Goal: Information Seeking & Learning: Understand process/instructions

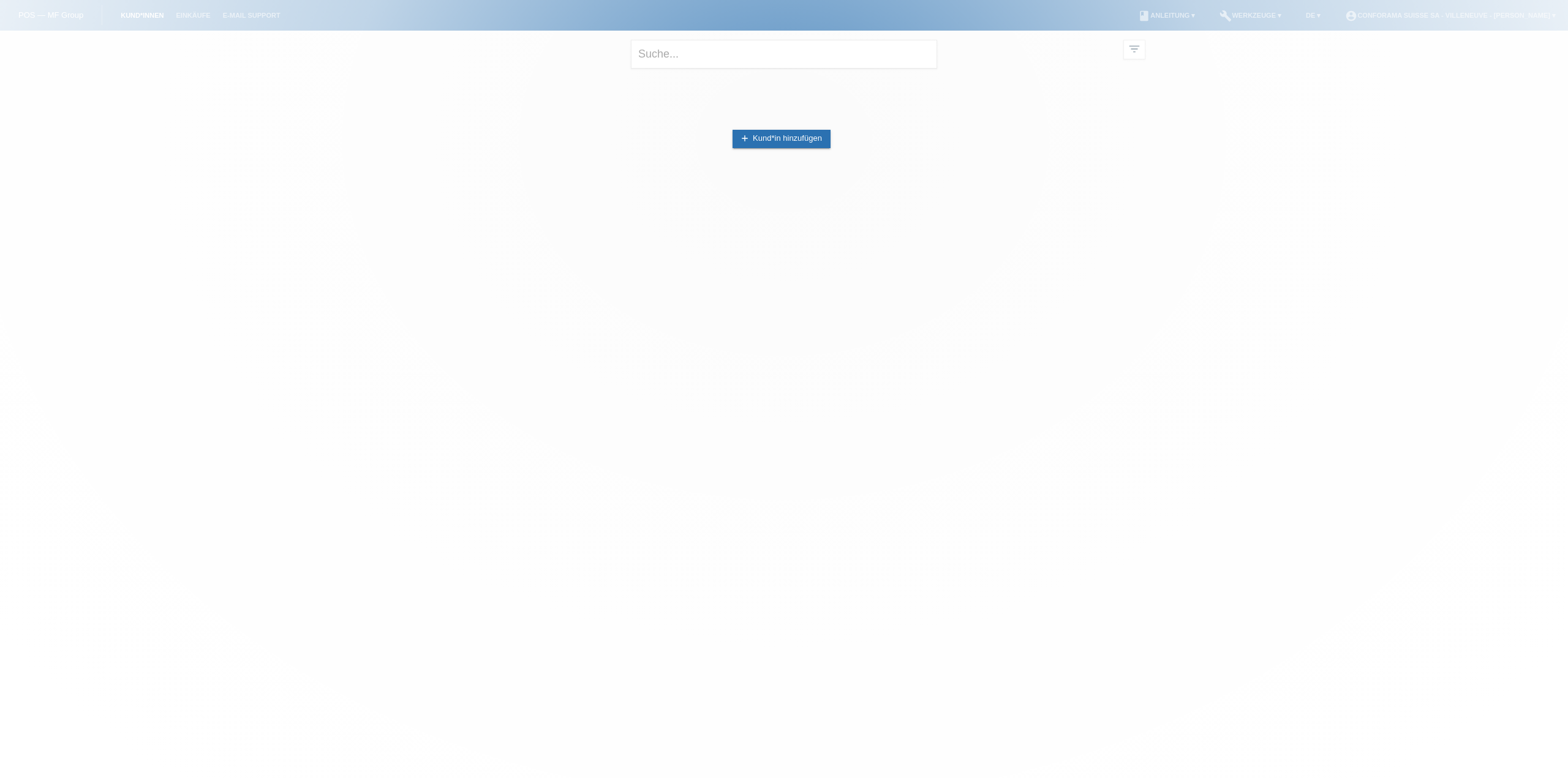
click at [1300, 13] on div at bounding box center [784, 389] width 1568 height 778
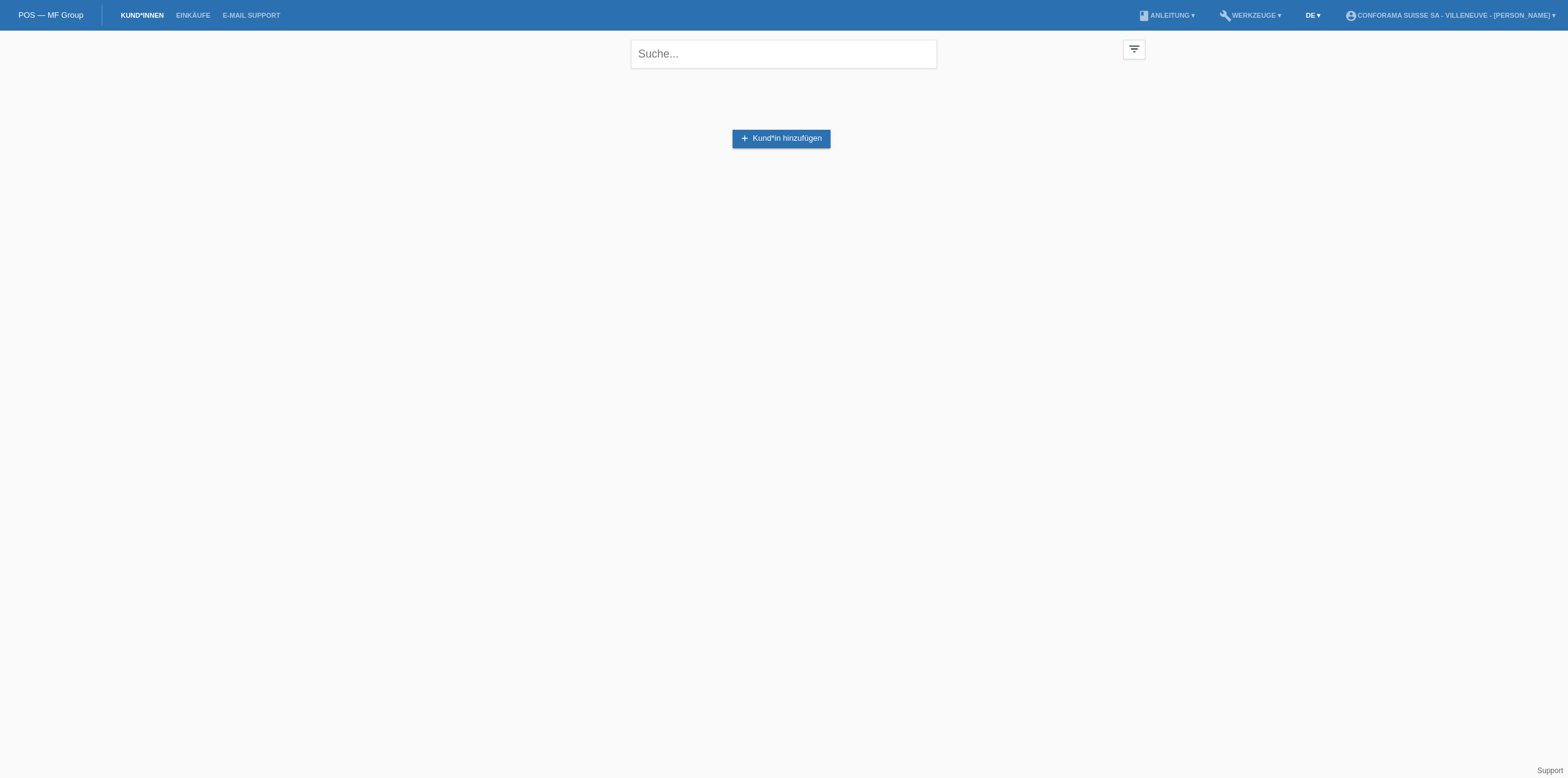
click at [1303, 15] on link "DE ▾" at bounding box center [1313, 16] width 27 height 7
click at [1292, 47] on div "Français" at bounding box center [1285, 46] width 61 height 18
click at [129, 14] on link "Clients" at bounding box center [135, 16] width 41 height 7
click at [763, 140] on link "add Enregistrer le client" at bounding box center [782, 139] width 97 height 19
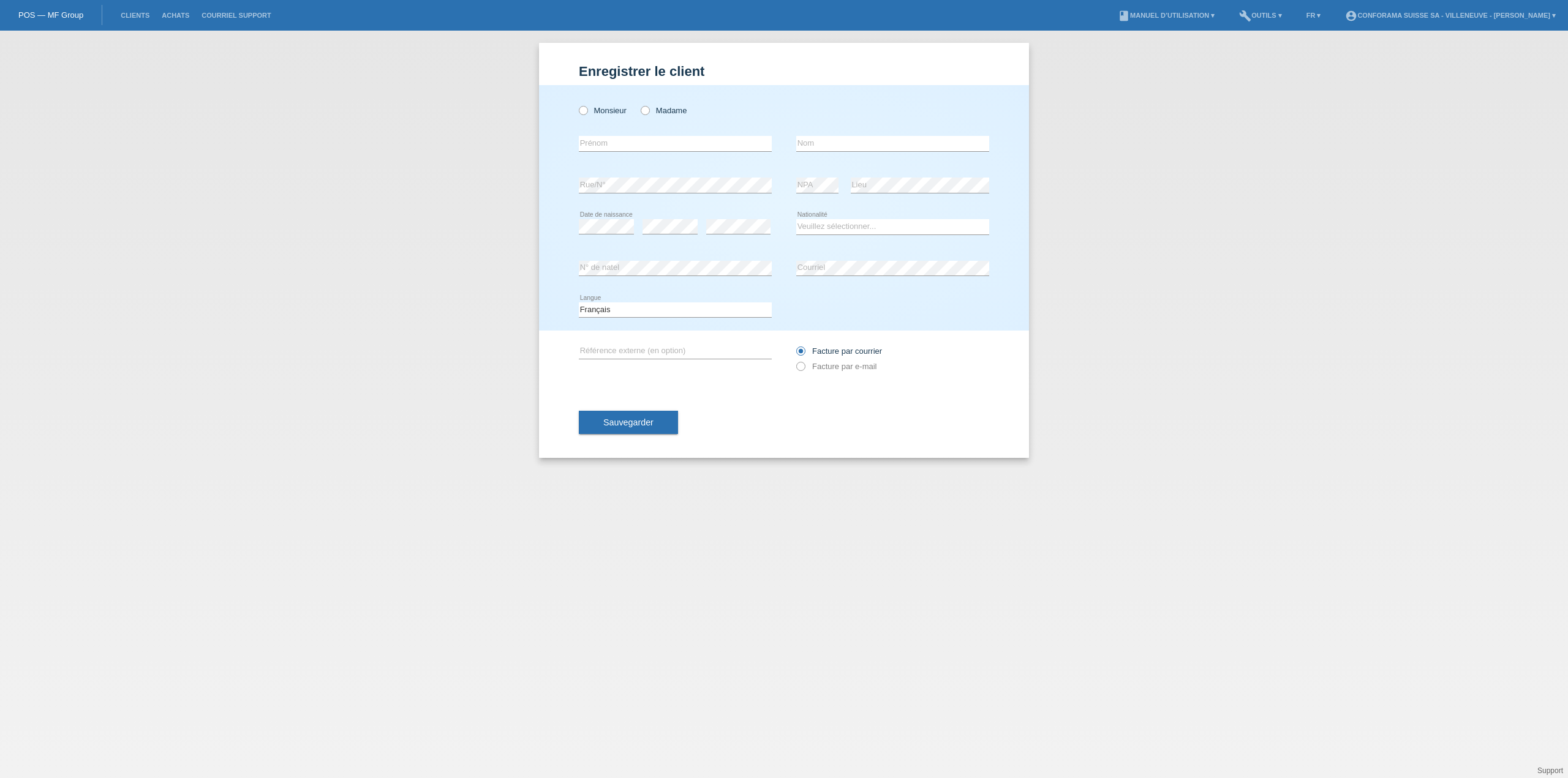
click at [1178, 7] on li "book Manuel d’utilisation ▾" at bounding box center [1166, 16] width 109 height 31
click at [1178, 9] on li "book Manuel d’utilisation ▾" at bounding box center [1166, 16] width 109 height 31
click at [1173, 15] on link "book Manuel d’utilisation ▾" at bounding box center [1166, 16] width 109 height 7
click at [1156, 44] on link "Manuel d’utilisation sans LCC" at bounding box center [1145, 46] width 105 height 9
